Goal: Information Seeking & Learning: Learn about a topic

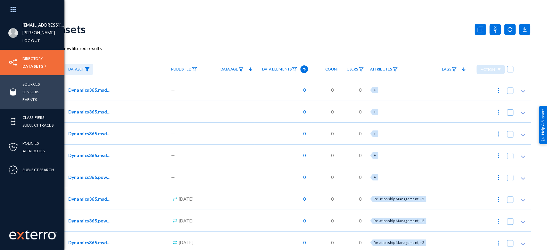
click at [30, 82] on link "Sources" at bounding box center [30, 83] width 17 height 7
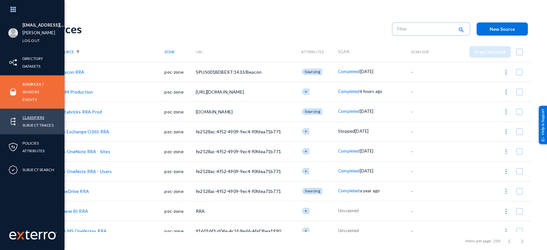
click at [36, 116] on link "Classifiers" at bounding box center [33, 117] width 22 height 7
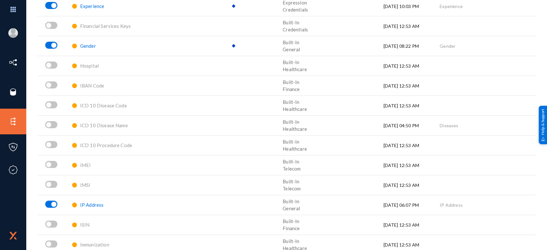
scroll to position [780, 0]
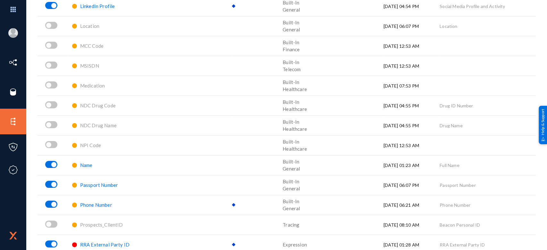
click at [85, 164] on span "Name" at bounding box center [86, 165] width 12 height 6
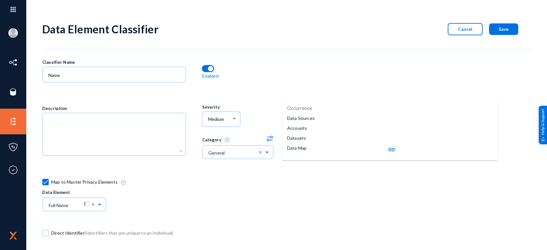
scroll to position [118, 0]
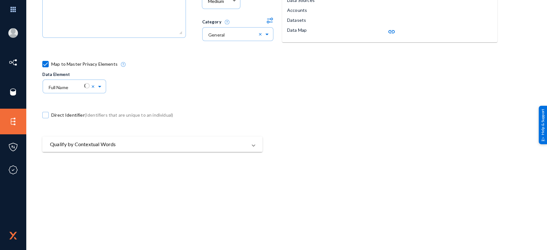
click at [197, 138] on mat-expansion-panel-header "Qualify by Contextual Words" at bounding box center [152, 143] width 220 height 15
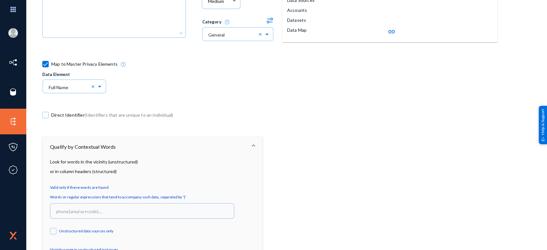
scroll to position [241, 0]
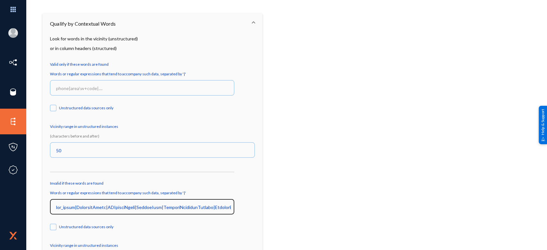
click at [156, 209] on input at bounding box center [143, 207] width 175 height 6
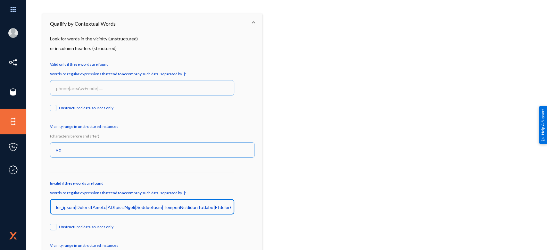
click at [142, 209] on input at bounding box center [143, 207] width 175 height 6
click at [143, 208] on input at bounding box center [143, 207] width 175 height 6
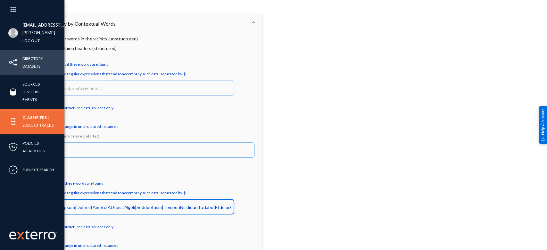
click at [32, 66] on link "Datasets" at bounding box center [31, 65] width 18 height 7
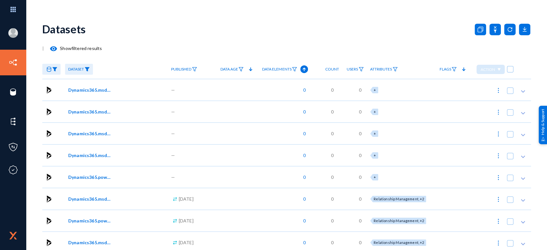
click at [71, 68] on span "Dataset" at bounding box center [76, 69] width 16 height 4
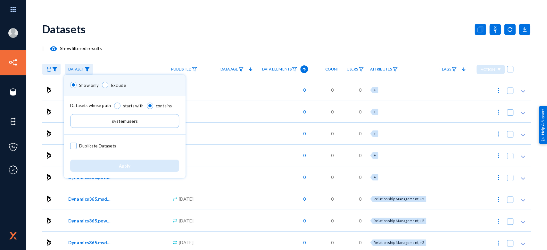
click at [120, 121] on input "systemusers" at bounding box center [124, 121] width 109 height 14
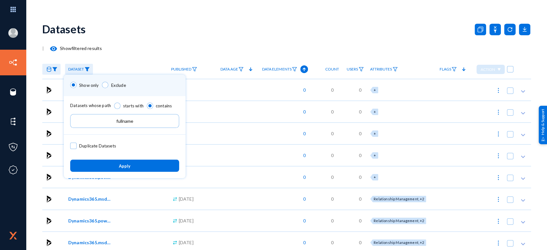
type input "fullname"
click at [124, 165] on span "Apply" at bounding box center [125, 165] width 12 height 5
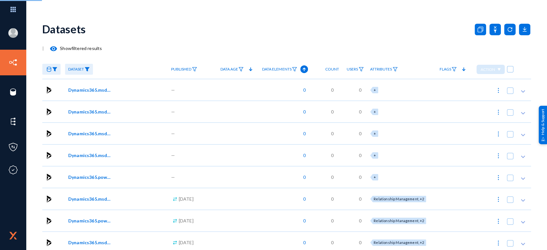
checkbox input "true"
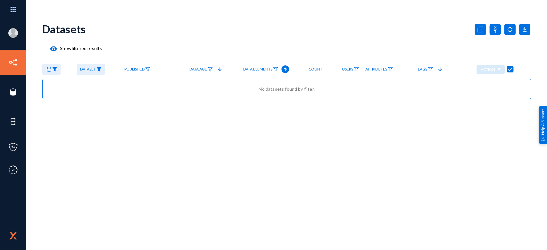
click at [54, 68] on img at bounding box center [54, 69] width 5 height 4
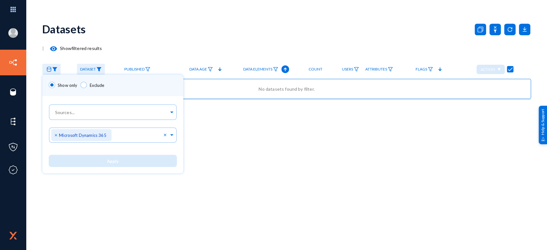
click at [154, 37] on div at bounding box center [273, 125] width 547 height 250
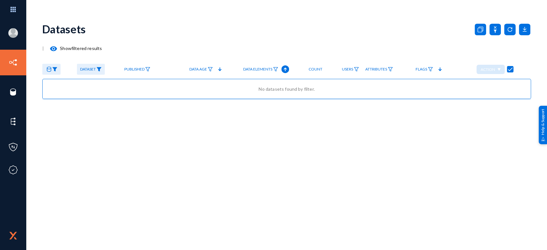
click at [87, 69] on span "Dataset" at bounding box center [88, 69] width 16 height 4
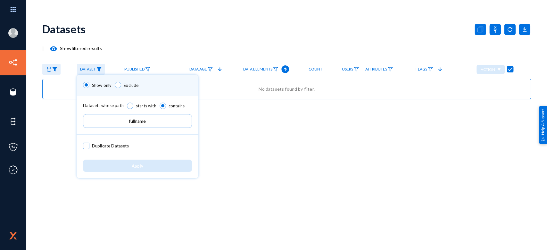
click at [136, 117] on input "fullname" at bounding box center [137, 121] width 109 height 14
click at [135, 120] on input "fullname" at bounding box center [137, 121] width 109 height 14
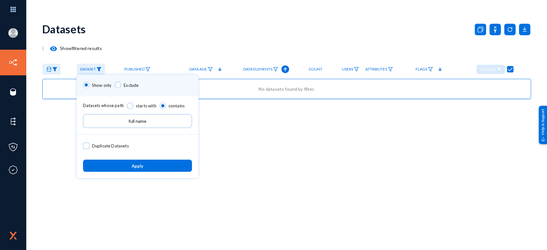
type input "full name"
click at [137, 168] on span "Apply" at bounding box center [138, 165] width 12 height 5
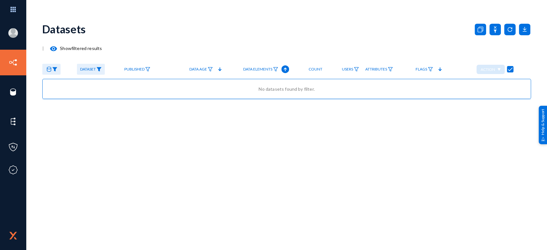
click at [94, 64] on link "Dataset" at bounding box center [91, 69] width 28 height 11
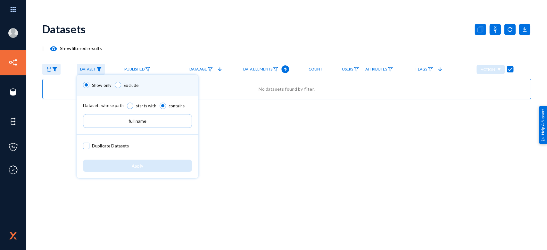
click at [135, 121] on input "full name" at bounding box center [137, 121] width 109 height 14
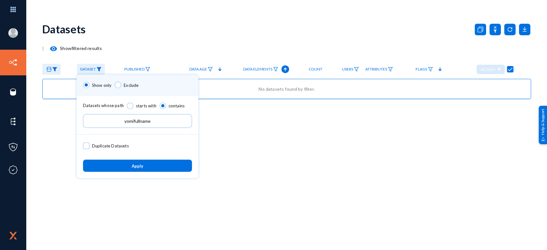
type input "yomifullname"
click at [145, 167] on button "Apply" at bounding box center [137, 165] width 109 height 12
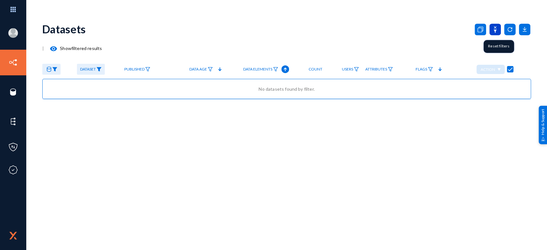
click at [494, 29] on icon at bounding box center [495, 30] width 12 height 12
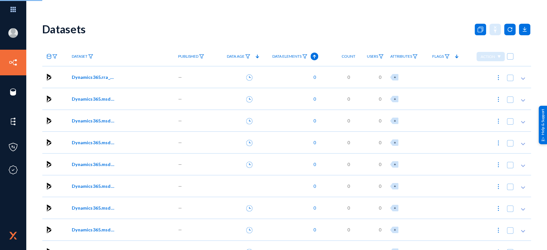
checkbox input "false"
